Goal: Complete application form

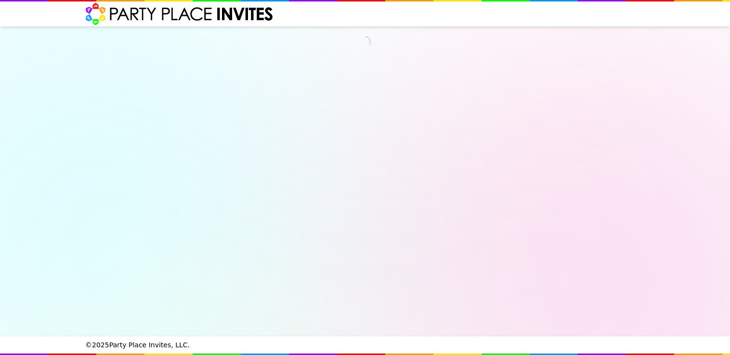
select select "540217"
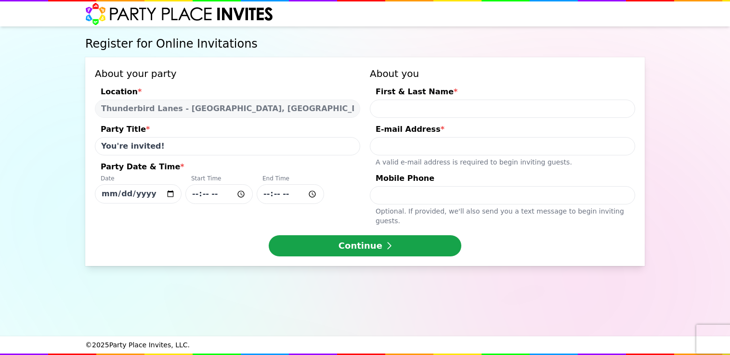
click at [399, 108] on input "First & Last Name *" at bounding box center [502, 109] width 265 height 18
click at [168, 192] on input "[DATE]" at bounding box center [138, 193] width 87 height 19
type input "[DATE]"
click at [243, 195] on input "Party Date & Time * Date [DATE] Start Time End Time" at bounding box center [218, 194] width 67 height 20
click at [196, 195] on input "Party Date & Time * Date [DATE] Start Time End Time" at bounding box center [218, 194] width 67 height 20
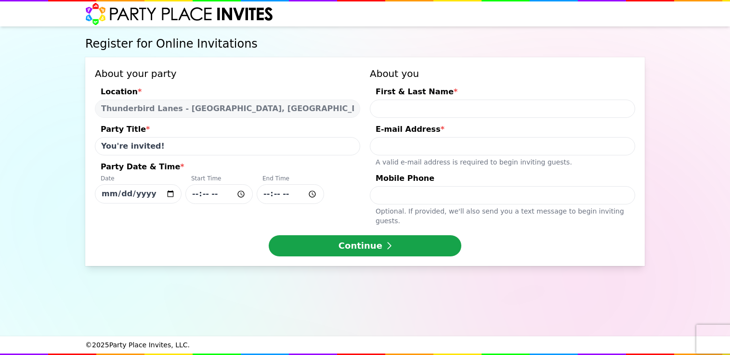
click at [208, 194] on input "Party Date & Time * Date [DATE] Start Time End Time" at bounding box center [218, 194] width 67 height 20
click at [401, 113] on input "First & Last Name *" at bounding box center [502, 109] width 265 height 18
type input "[PERSON_NAME]"
type input "[EMAIL_ADDRESS][DOMAIN_NAME]"
type input "2672617016"
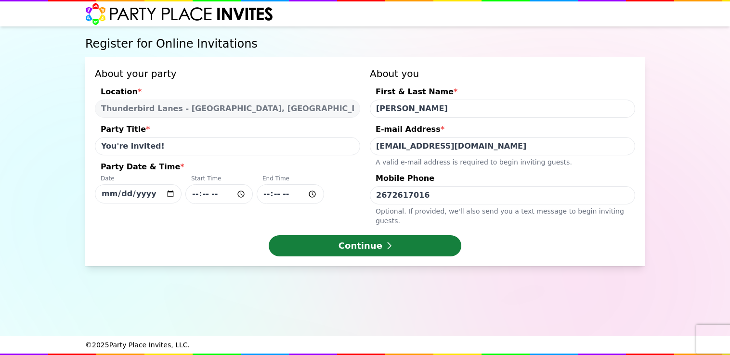
click at [386, 242] on icon "submit" at bounding box center [388, 246] width 5 height 9
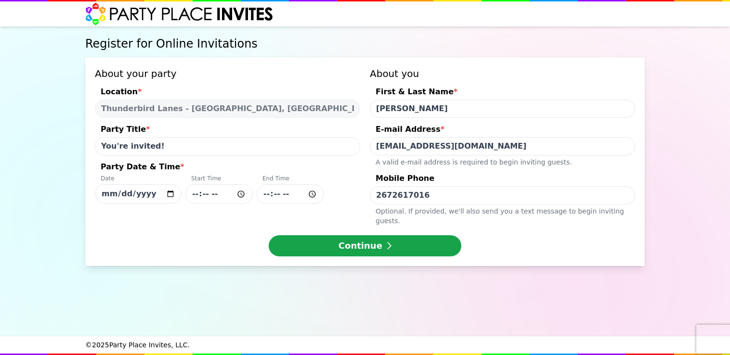
click at [201, 194] on input "Party Date & Time * Date [DATE] Start Time End Time" at bounding box center [218, 194] width 67 height 20
click at [199, 194] on input "Party Date & Time * Date [DATE] Start Time End Time" at bounding box center [218, 194] width 67 height 20
click at [220, 197] on input "Party Date & Time * Date [DATE] Start Time End Time" at bounding box center [218, 194] width 67 height 20
type input "15:00"
click at [287, 194] on input "Party Date & Time * Date [DATE] Start Time 15:00 End Time" at bounding box center [290, 194] width 67 height 20
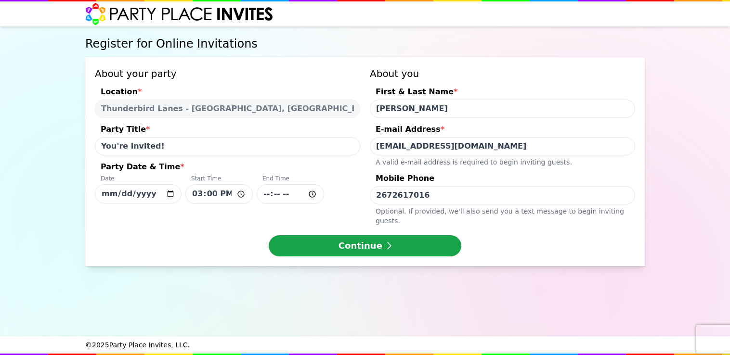
type input "17:00"
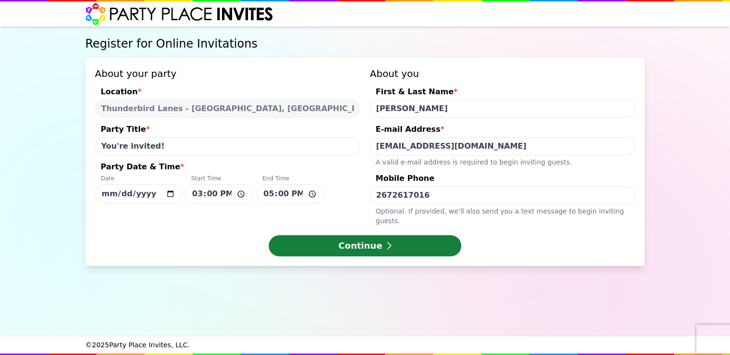
click at [434, 236] on button "Continue" at bounding box center [365, 245] width 193 height 21
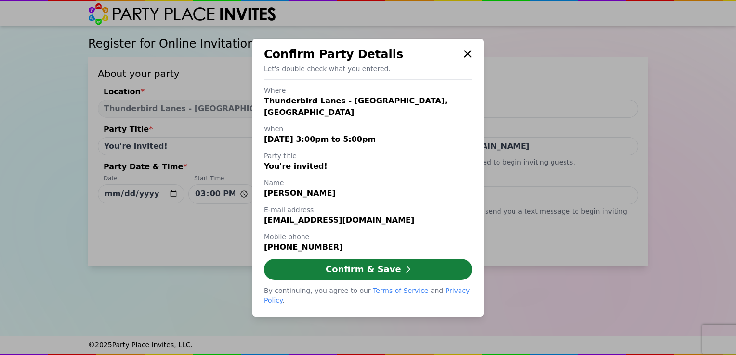
click at [415, 269] on button "Confirm & Save" at bounding box center [368, 269] width 208 height 21
